Goal: Navigation & Orientation: Find specific page/section

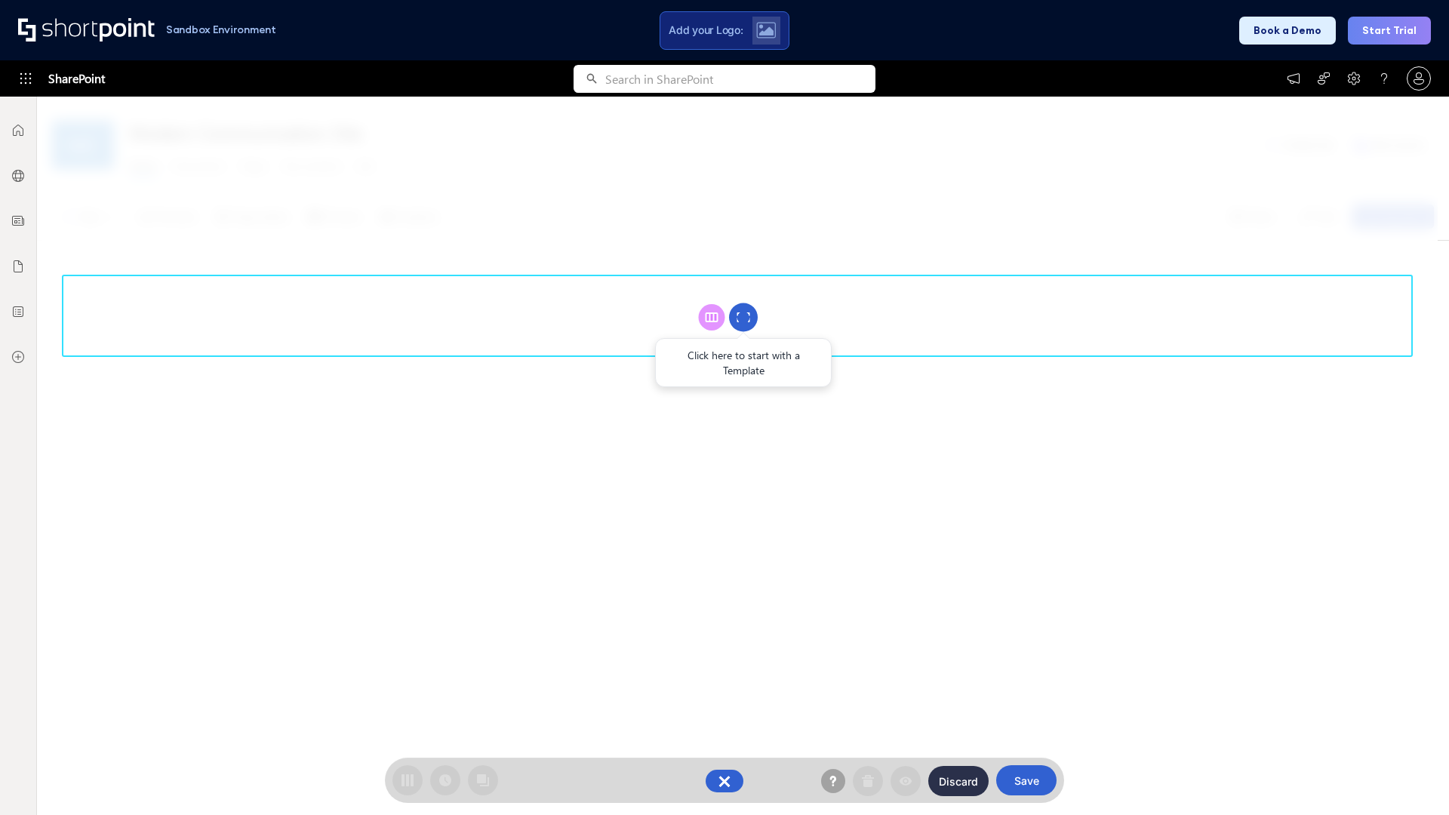
click at [743, 317] on circle at bounding box center [743, 317] width 29 height 29
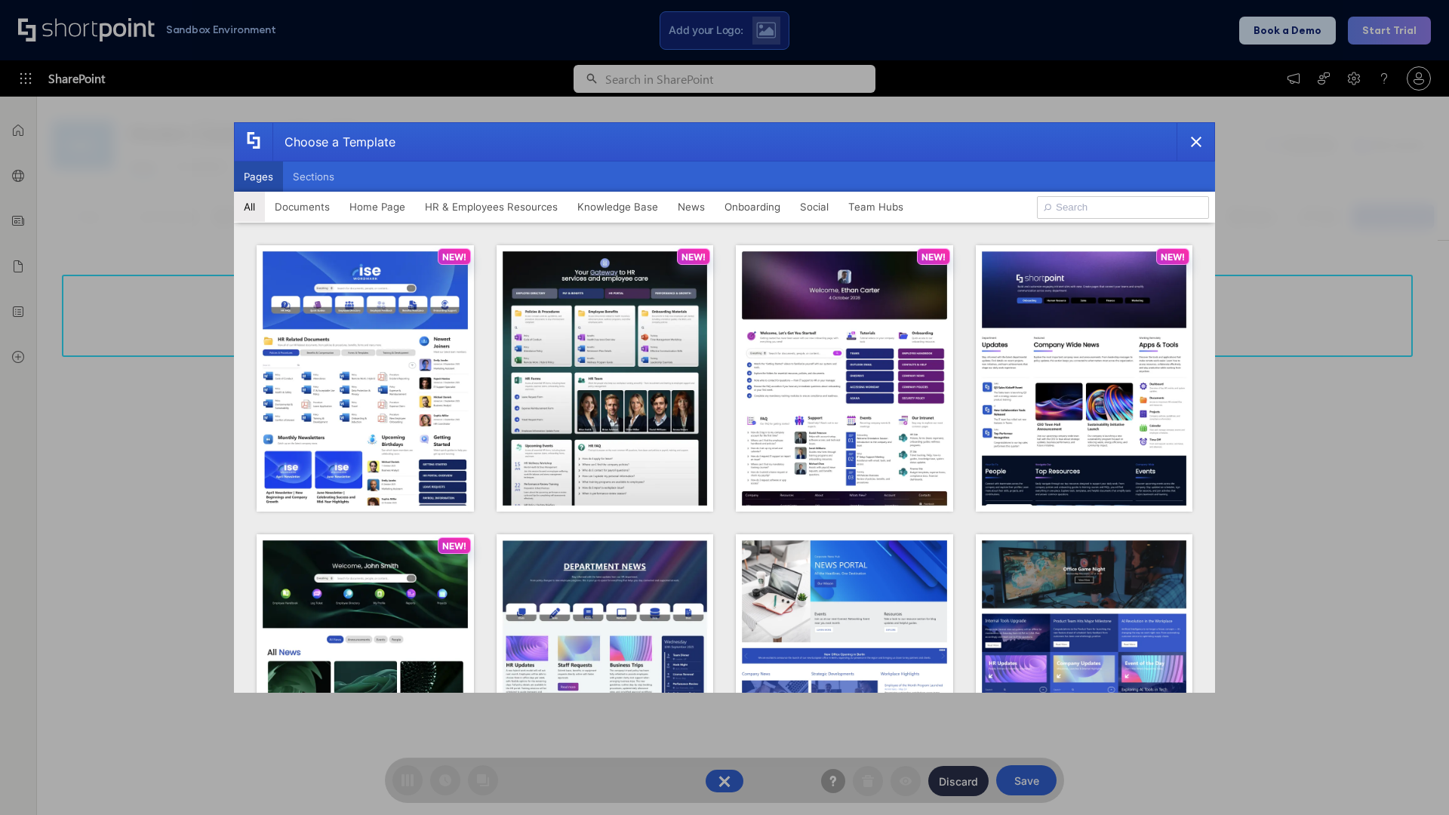
click at [258, 177] on button "Pages" at bounding box center [258, 177] width 49 height 30
type input "Knowledge Portal 2"
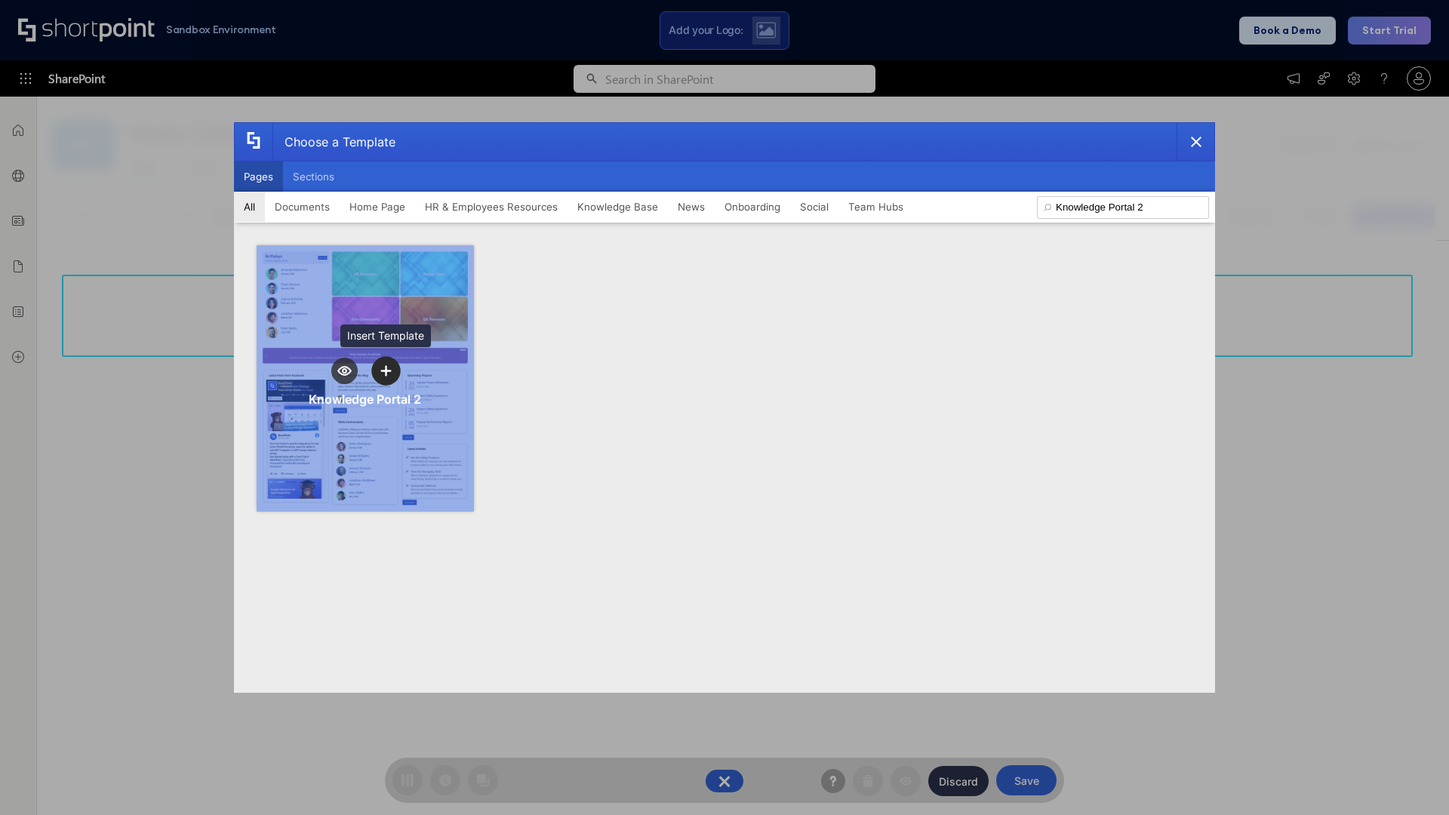
click at [386, 371] on icon "template selector" at bounding box center [385, 370] width 11 height 11
